Goal: Communication & Community: Answer question/provide support

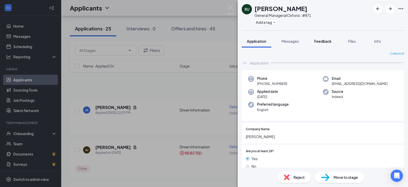
scroll to position [26, 0]
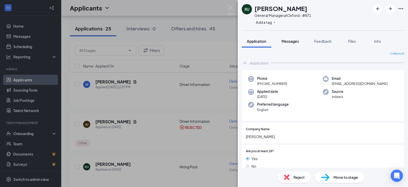
click at [293, 42] on span "Messages" at bounding box center [290, 41] width 17 height 5
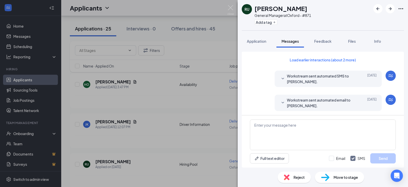
scroll to position [127, 0]
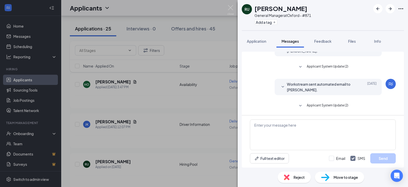
click at [210, 112] on div "RU [PERSON_NAME] General Manager at [GEOGRAPHIC_DATA] - #871 Add a tag Applicat…" at bounding box center [204, 93] width 408 height 187
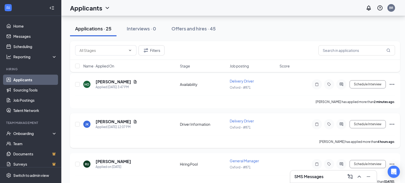
click at [339, 126] on div at bounding box center [341, 124] width 10 height 10
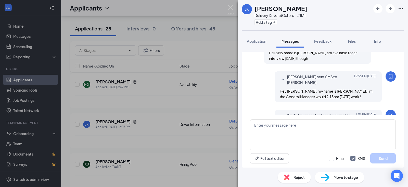
scroll to position [138, 0]
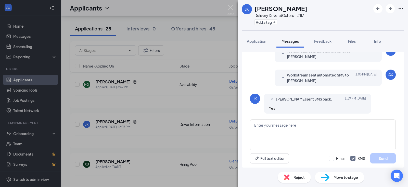
scroll to position [240, 0]
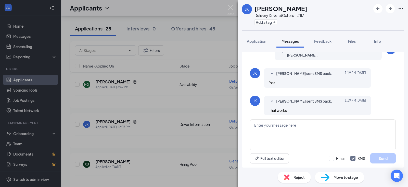
click at [211, 110] on div "[PERSON_NAME] [PERSON_NAME] Delivery Driver at [GEOGRAPHIC_DATA] - #871 Add a t…" at bounding box center [204, 93] width 408 height 187
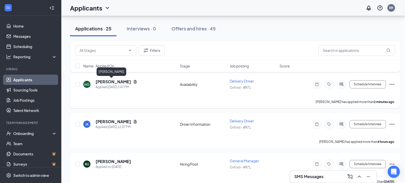
click at [101, 81] on h5 "[PERSON_NAME]" at bounding box center [112, 82] width 35 height 6
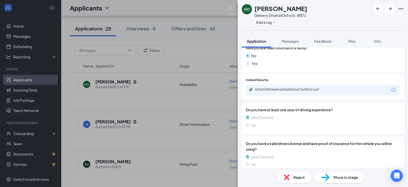
scroll to position [128, 0]
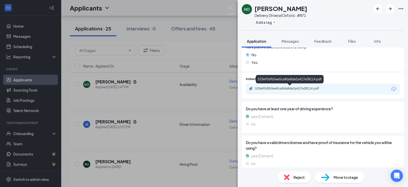
click at [313, 87] on div "533e93dfb5ee5ca8da8de2a417e38114.pdf" at bounding box center [290, 88] width 71 height 4
click at [291, 40] on span "Messages" at bounding box center [290, 41] width 17 height 5
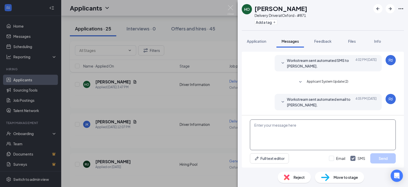
scroll to position [86, 0]
click at [295, 132] on textarea at bounding box center [323, 134] width 146 height 31
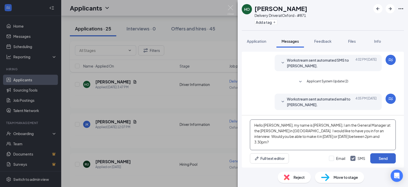
type textarea "Hello [PERSON_NAME], my name is [PERSON_NAME], I am the General Manager at the …"
click at [391, 160] on button "Send" at bounding box center [384, 158] width 26 height 10
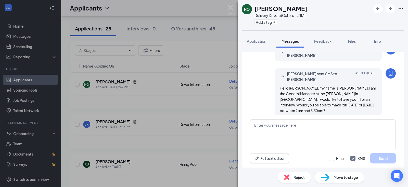
scroll to position [136, 0]
